Goal: Information Seeking & Learning: Learn about a topic

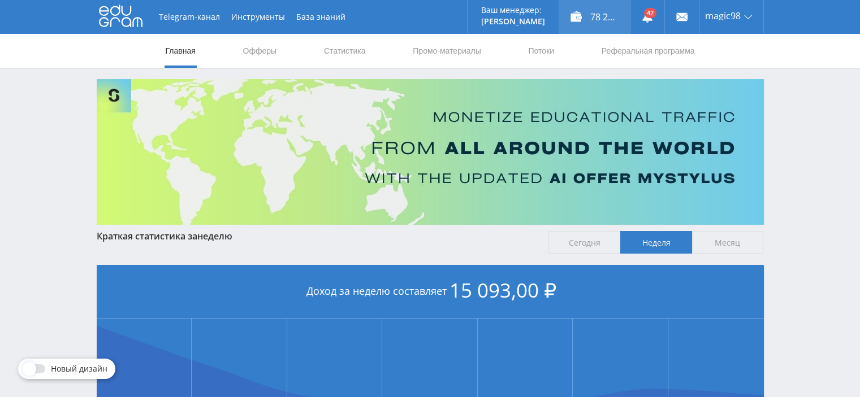
click at [606, 18] on div "78 243,00 ₽" at bounding box center [594, 17] width 71 height 34
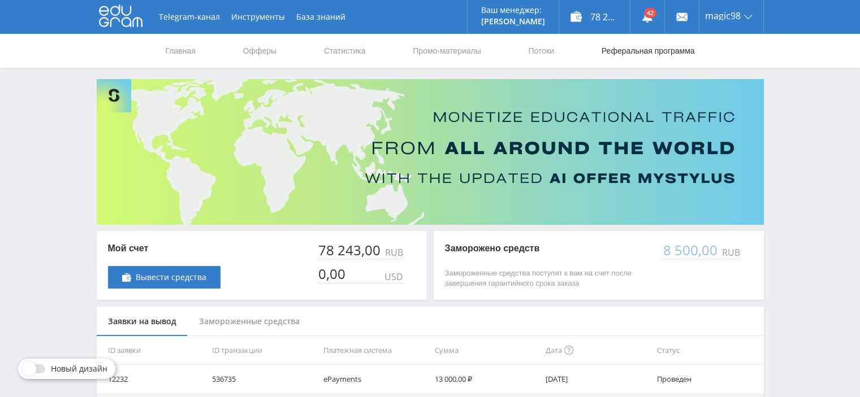
click at [642, 44] on link "Реферальная программа" at bounding box center [648, 51] width 96 height 34
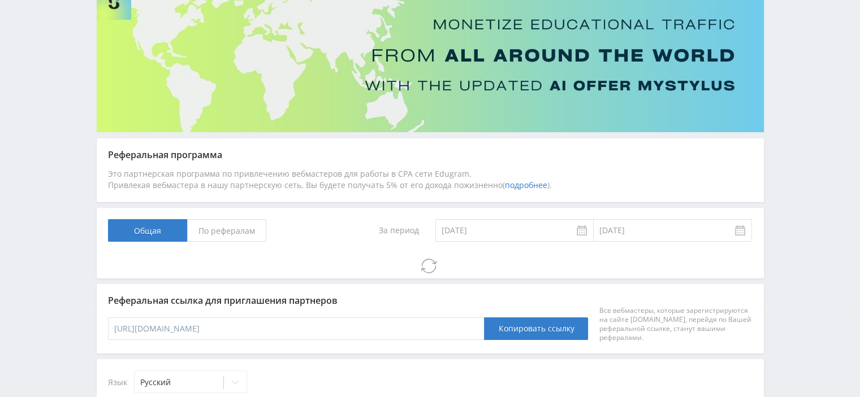
scroll to position [204, 0]
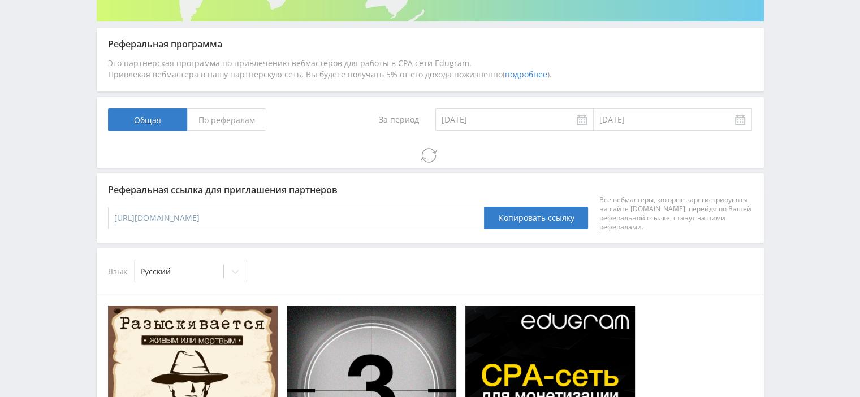
click at [521, 76] on link "подробнее" at bounding box center [526, 74] width 42 height 11
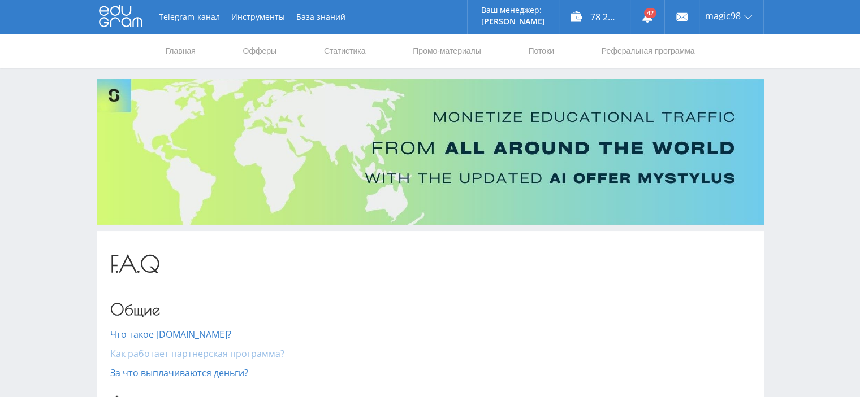
click at [201, 350] on span "Как работает партнерская программа?" at bounding box center [197, 354] width 174 height 13
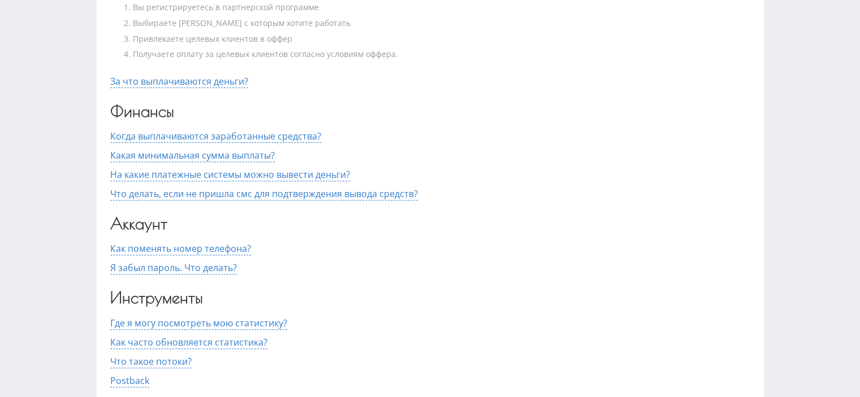
scroll to position [396, 0]
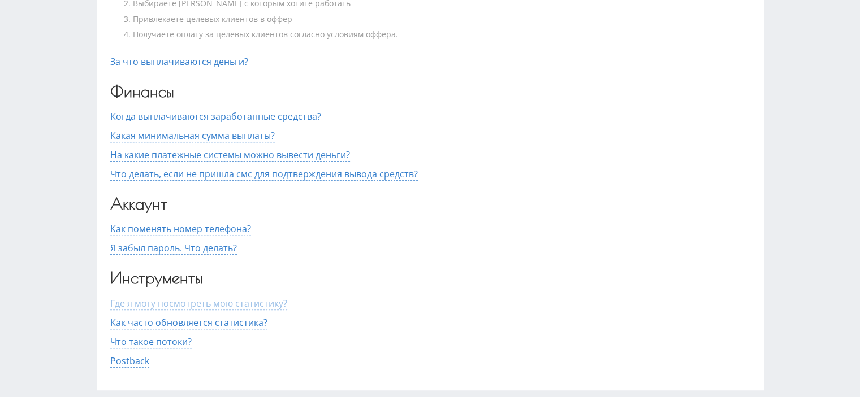
click at [202, 305] on span "Где я могу посмотреть мою статистику?" at bounding box center [198, 303] width 177 height 13
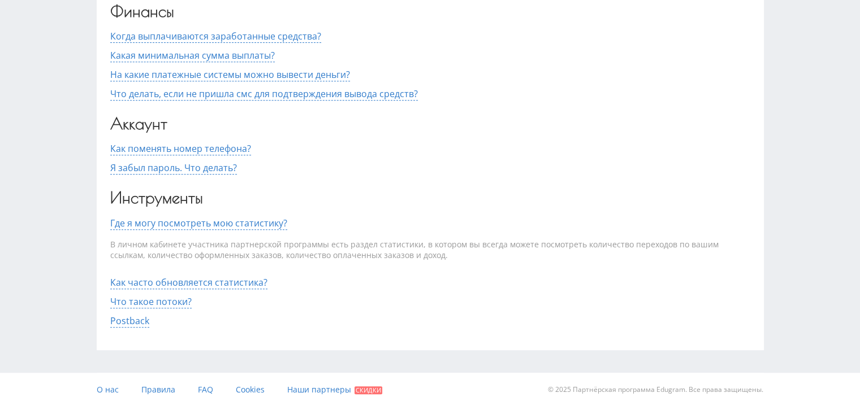
scroll to position [485, 0]
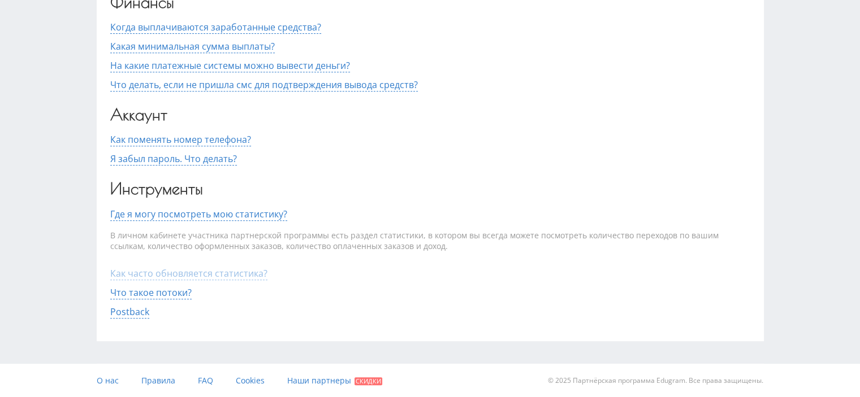
click at [218, 273] on span "Как часто обновляется статистика?" at bounding box center [188, 273] width 157 height 13
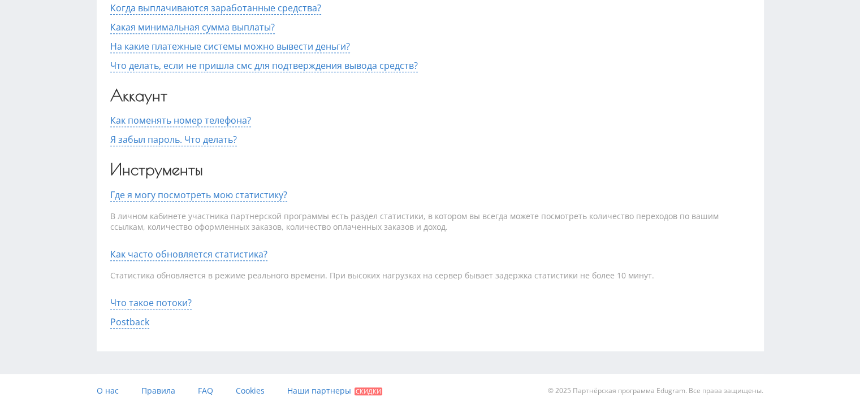
scroll to position [515, 0]
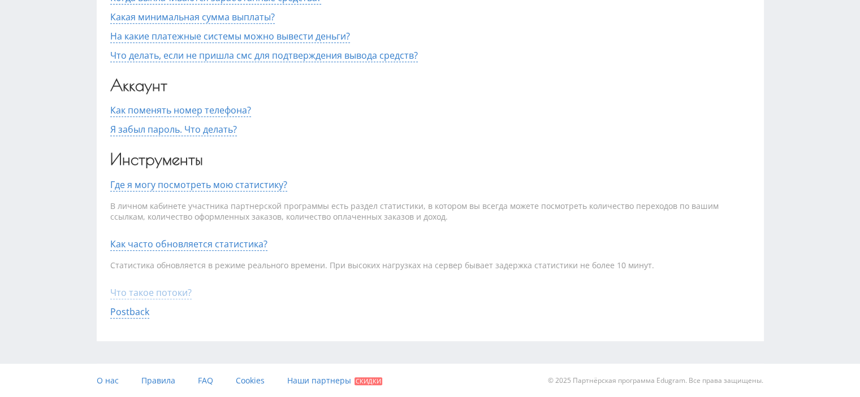
click at [176, 287] on span "Что такое потоки?" at bounding box center [150, 293] width 81 height 13
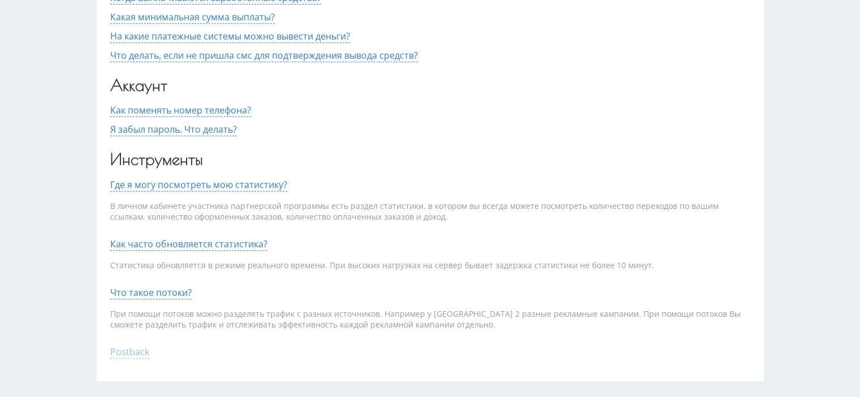
click at [141, 354] on span "Postback" at bounding box center [129, 352] width 39 height 13
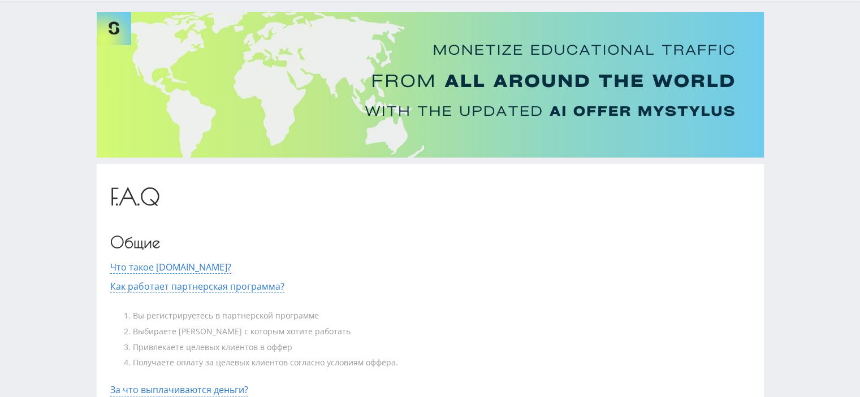
scroll to position [0, 0]
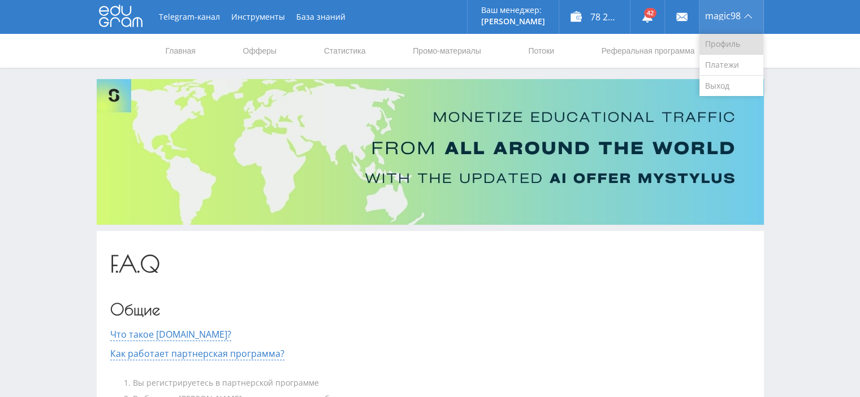
click at [724, 43] on link "Профиль" at bounding box center [731, 44] width 64 height 21
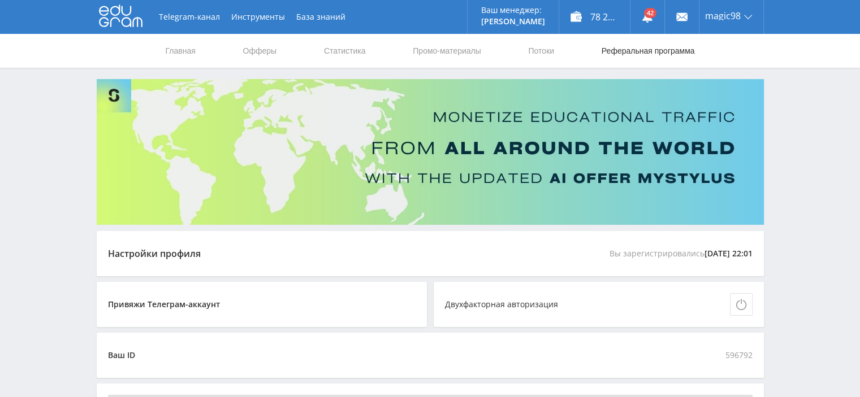
click at [609, 49] on link "Реферальная программа" at bounding box center [648, 51] width 96 height 34
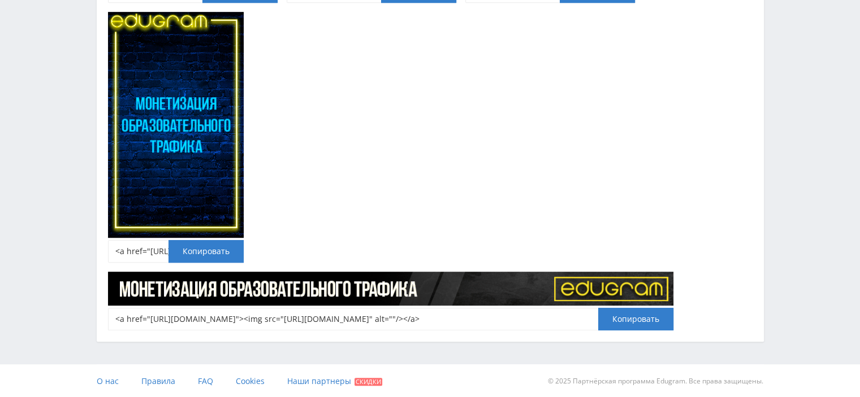
scroll to position [192, 0]
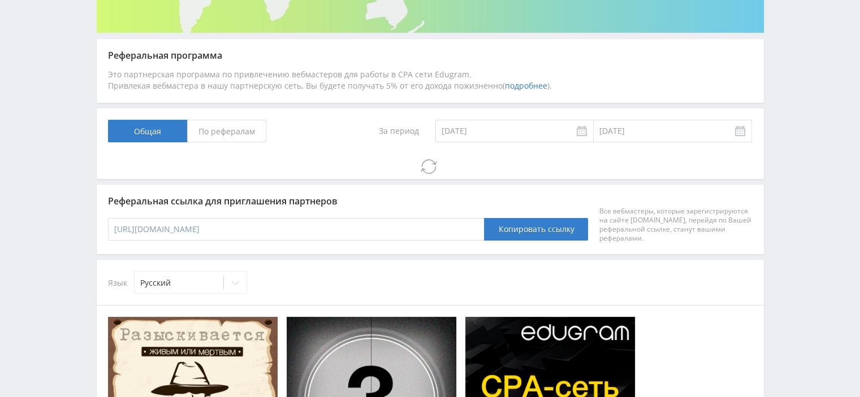
click at [245, 133] on span "По рефералам" at bounding box center [226, 131] width 79 height 23
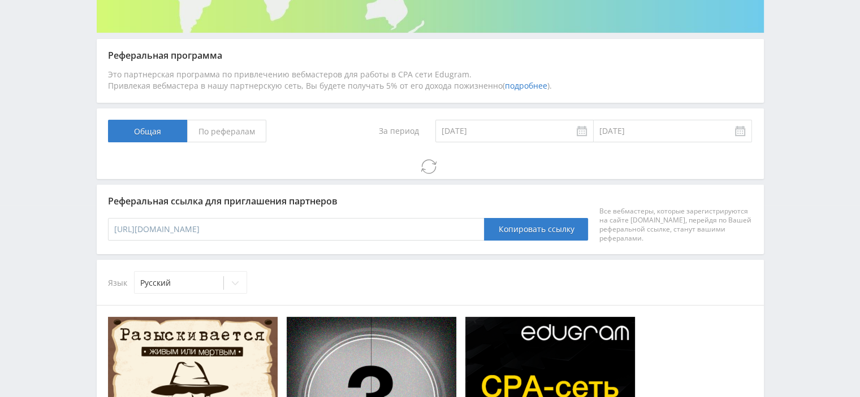
click at [0, 0] on input "По рефералам" at bounding box center [0, 0] width 0 height 0
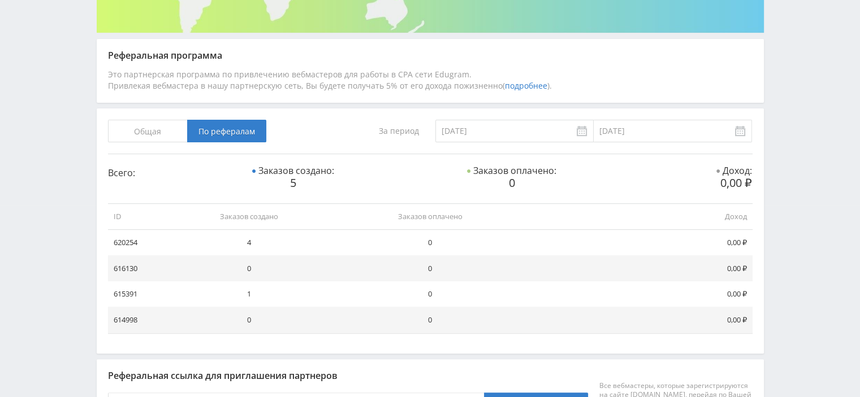
click at [172, 128] on span "Общая" at bounding box center [147, 131] width 79 height 23
click at [0, 0] on input "Общая" at bounding box center [0, 0] width 0 height 0
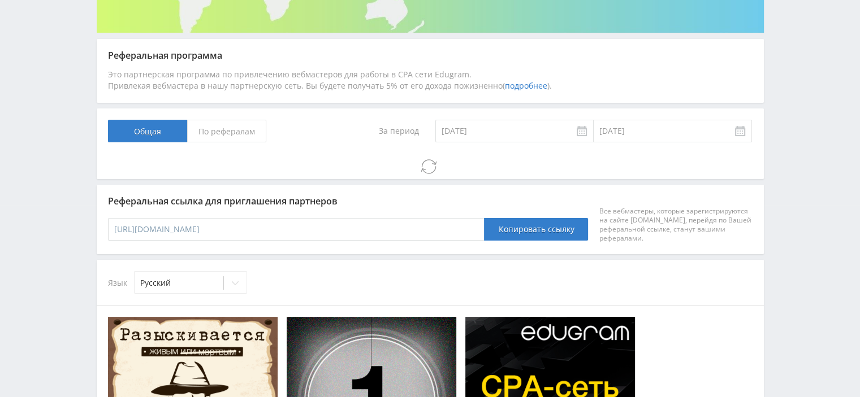
drag, startPoint x: 213, startPoint y: 228, endPoint x: 357, endPoint y: 230, distance: 144.8
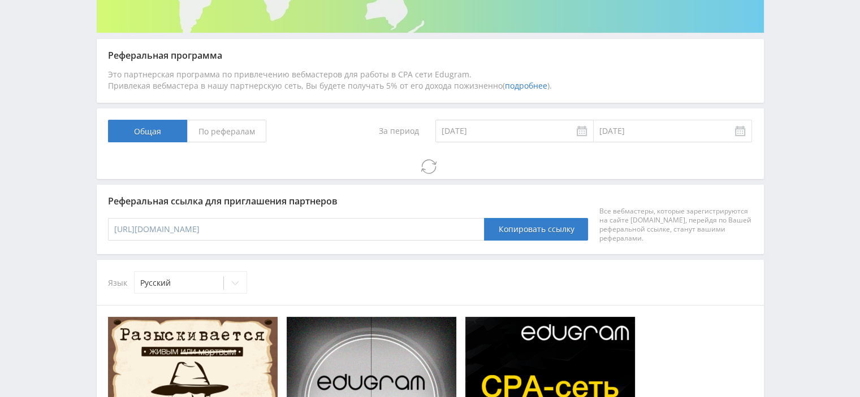
click at [357, 230] on input "https://edugram.com/?rid=913c9df00e56d661" at bounding box center [296, 229] width 377 height 23
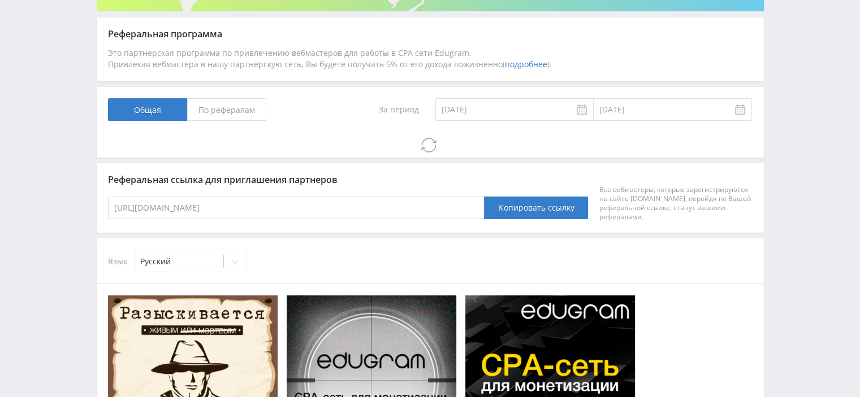
scroll to position [136, 0]
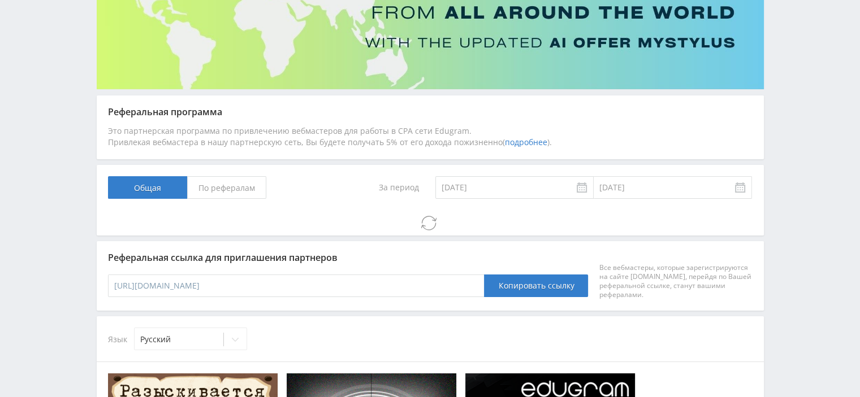
click at [224, 191] on span "По рефералам" at bounding box center [226, 187] width 79 height 23
click at [0, 0] on input "По рефералам" at bounding box center [0, 0] width 0 height 0
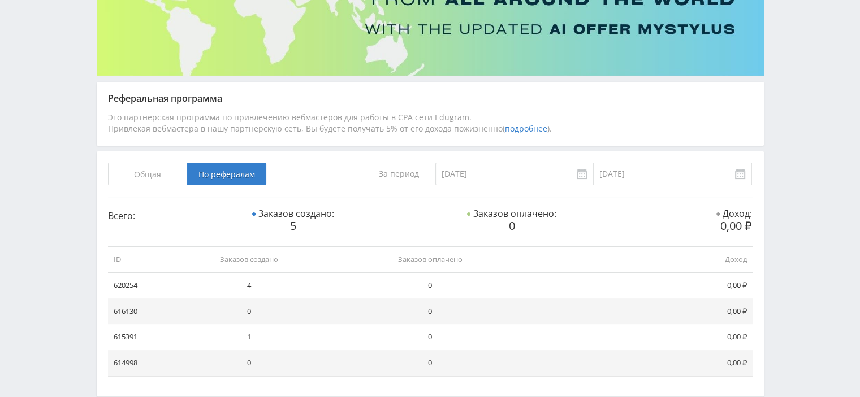
scroll to position [192, 0]
